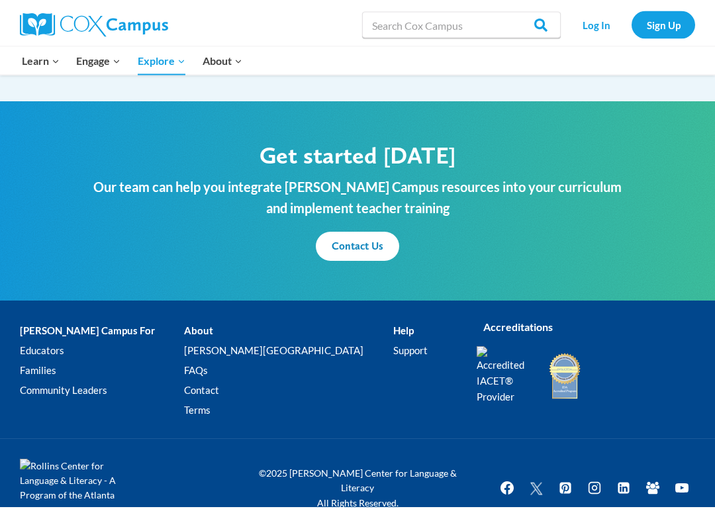
scroll to position [1546, 0]
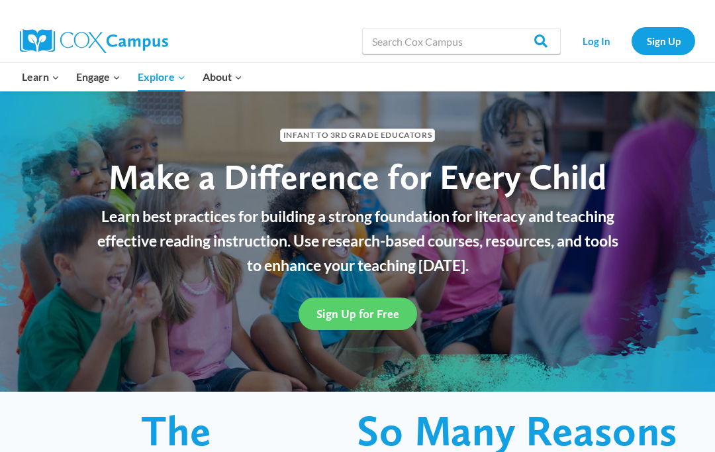
scroll to position [33, 0]
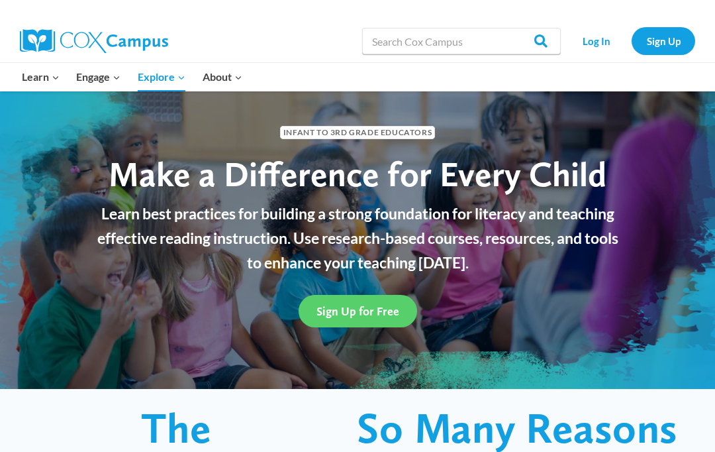
click at [352, 336] on div "Sign Up for Free" at bounding box center [357, 310] width 563 height 59
click at [352, 312] on span "Sign Up for Free" at bounding box center [358, 311] width 83 height 14
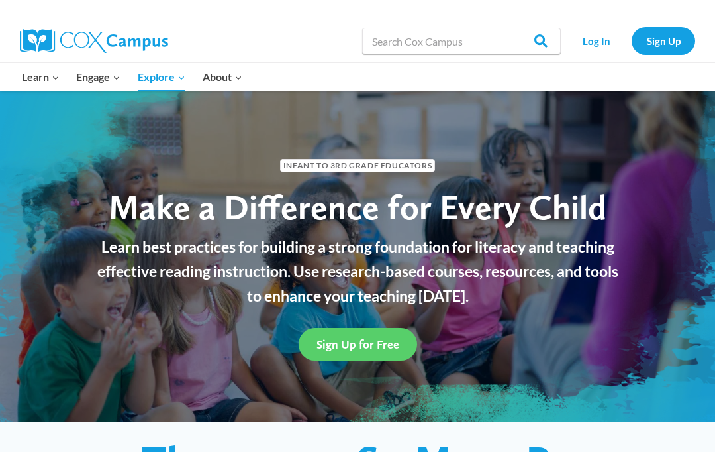
scroll to position [89, 0]
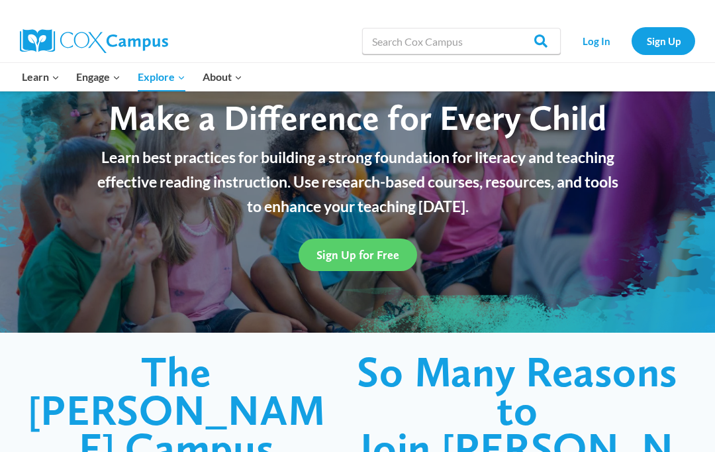
click at [366, 252] on span "Sign Up for Free" at bounding box center [358, 255] width 83 height 14
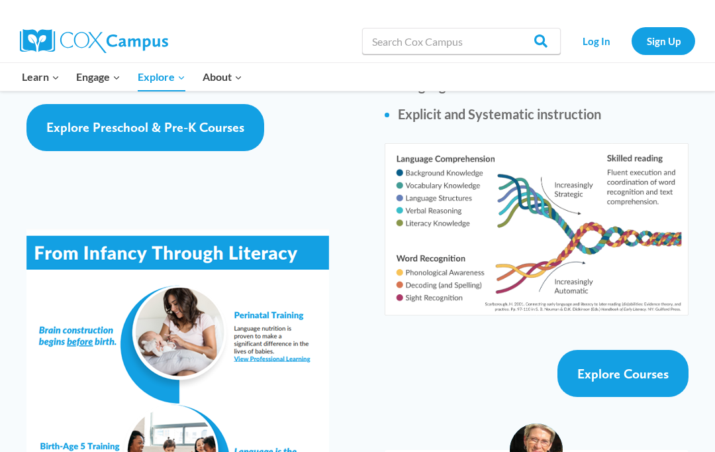
scroll to position [2415, 0]
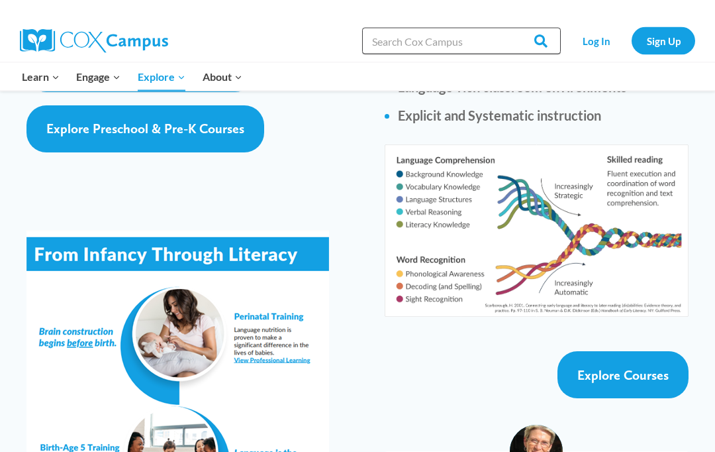
click at [465, 44] on input "Search in [URL][DOMAIN_NAME]" at bounding box center [461, 41] width 199 height 26
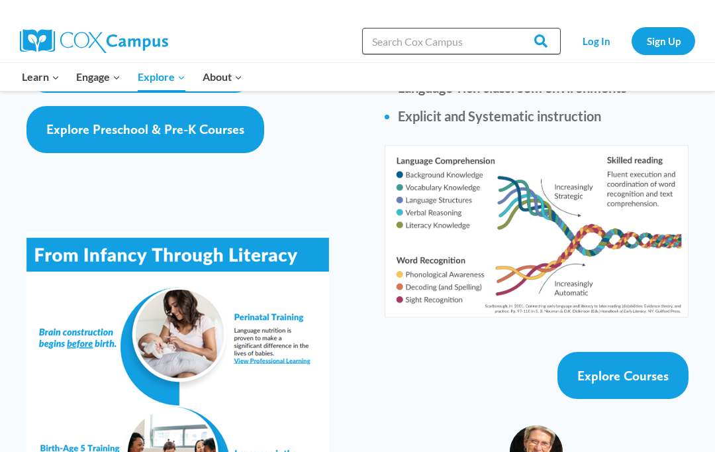
click at [369, 46] on input "Search in [URL][DOMAIN_NAME]" at bounding box center [461, 41] width 199 height 26
click at [382, 50] on input "Search in [URL][DOMAIN_NAME]" at bounding box center [461, 41] width 199 height 26
type input "Oral language foundation for literacy"
click at [536, 40] on input "Search" at bounding box center [535, 41] width 52 height 26
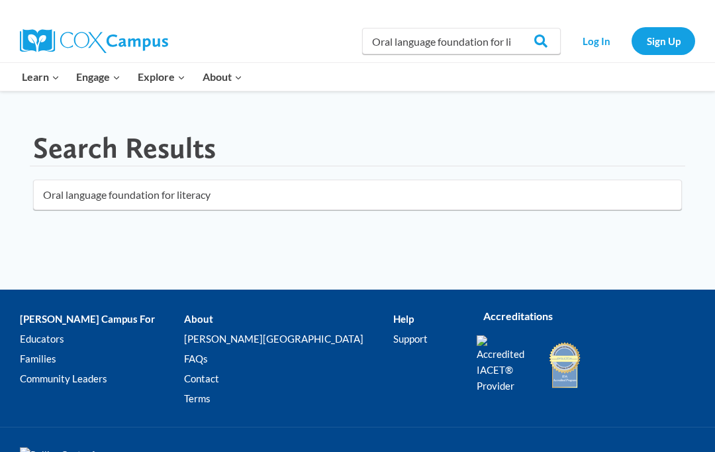
click at [52, 336] on link "Educators" at bounding box center [102, 339] width 164 height 20
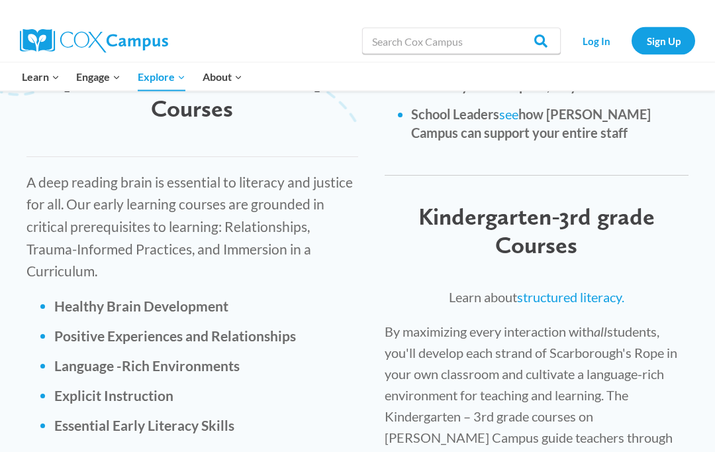
scroll to position [1982, 0]
click at [572, 289] on link "structured literacy." at bounding box center [570, 297] width 107 height 16
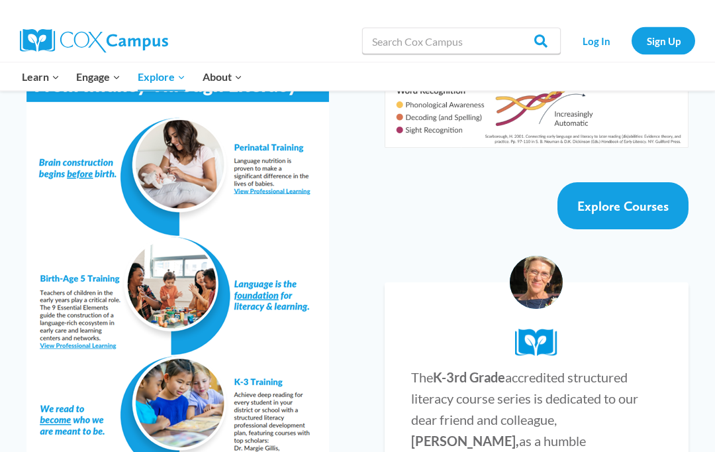
scroll to position [2539, 0]
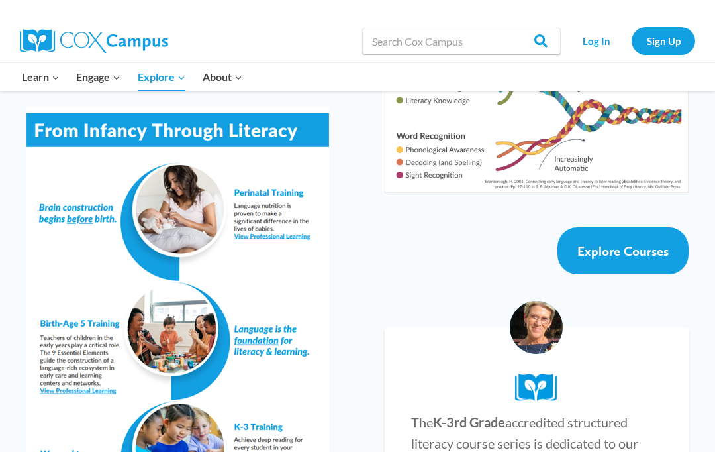
click at [536, 301] on img at bounding box center [536, 327] width 53 height 53
click at [531, 373] on img at bounding box center [536, 386] width 43 height 27
click at [644, 243] on span "Explore Courses" at bounding box center [622, 251] width 91 height 16
click at [606, 243] on span "Explore Courses" at bounding box center [622, 251] width 91 height 16
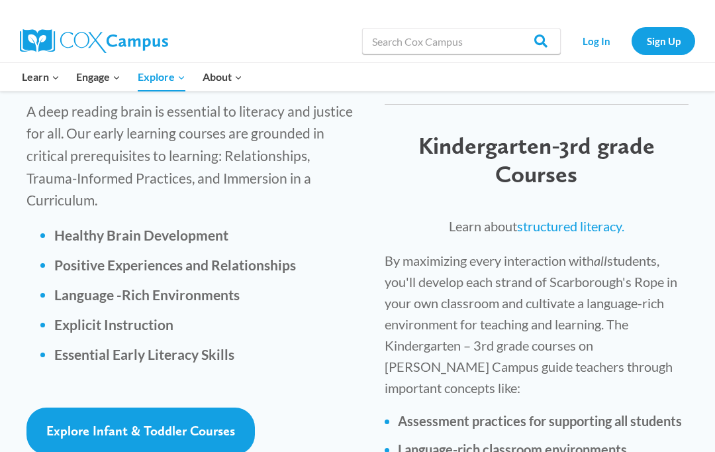
scroll to position [2040, 0]
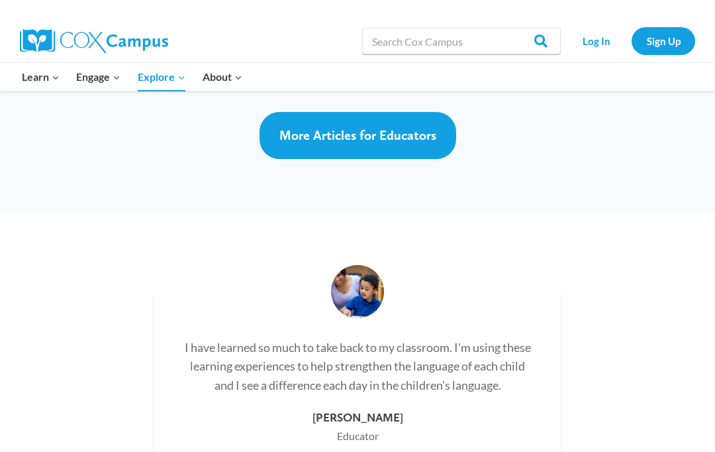
scroll to position [3910, 0]
